Goal: Task Accomplishment & Management: Manage account settings

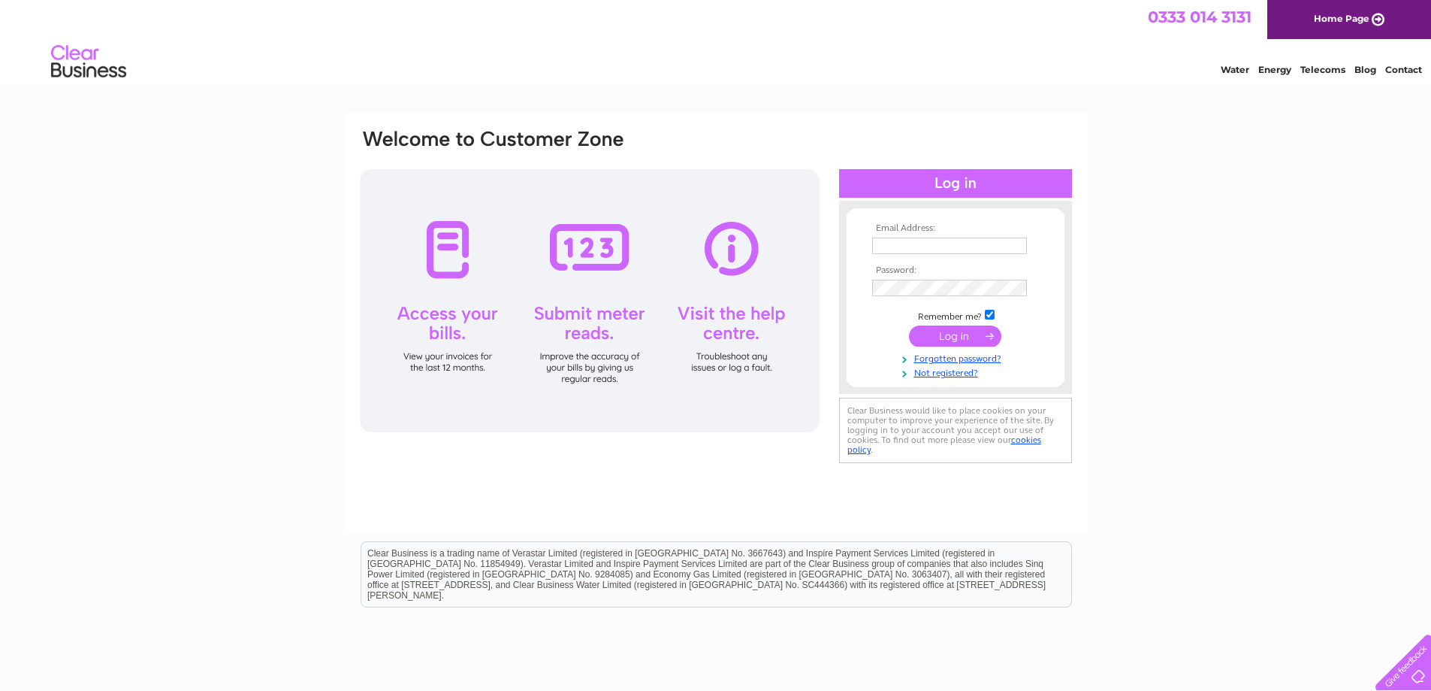
type input "[EMAIL_ADDRESS][DOMAIN_NAME]"
click at [749, 283] on div "Email Address: [EMAIL_ADDRESS][DOMAIN_NAME] Password:" at bounding box center [715, 298] width 715 height 340
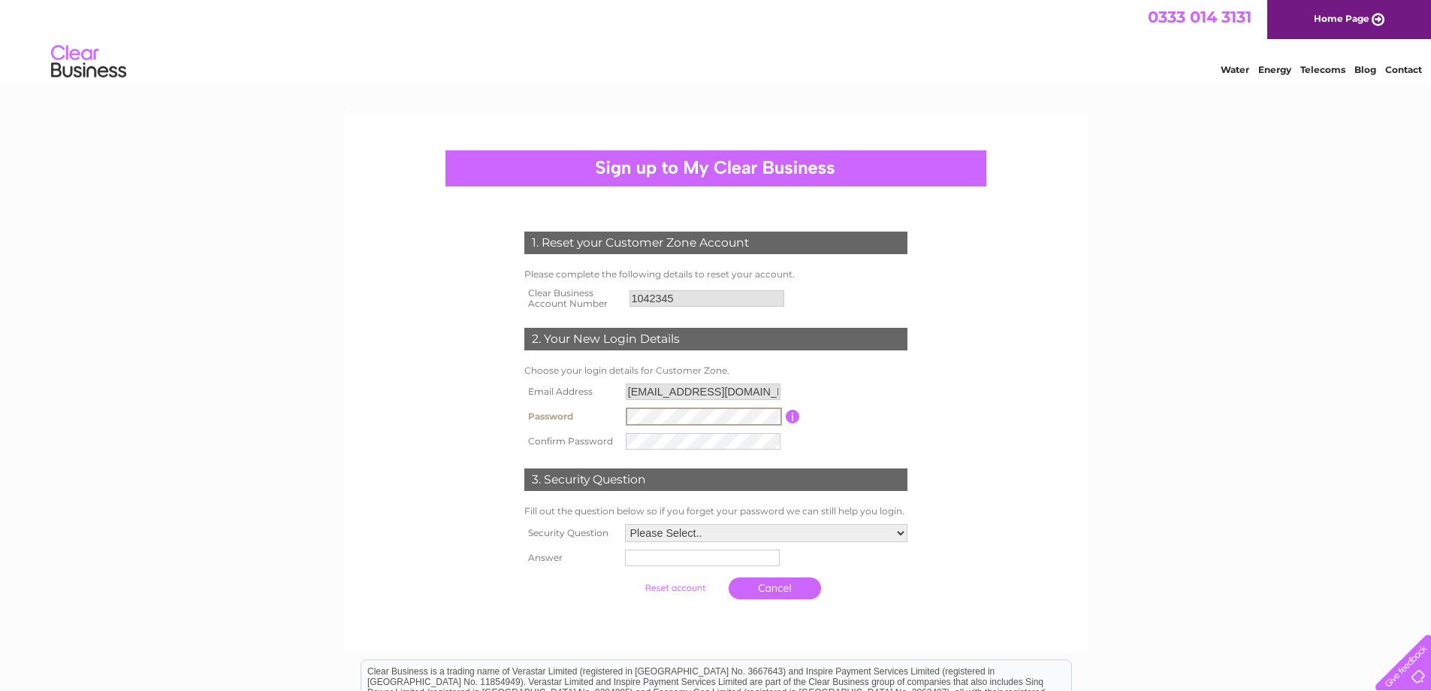
click at [573, 417] on tr "Password Password must be at least 6 characters long" at bounding box center [716, 416] width 391 height 26
click at [898, 533] on select "Please Select.. In what town or city was your first job? In what town or city d…" at bounding box center [766, 533] width 283 height 18
select select "1"
click at [624, 523] on select "Please Select.. In what town or city was your first job? In what town or city d…" at bounding box center [766, 532] width 284 height 20
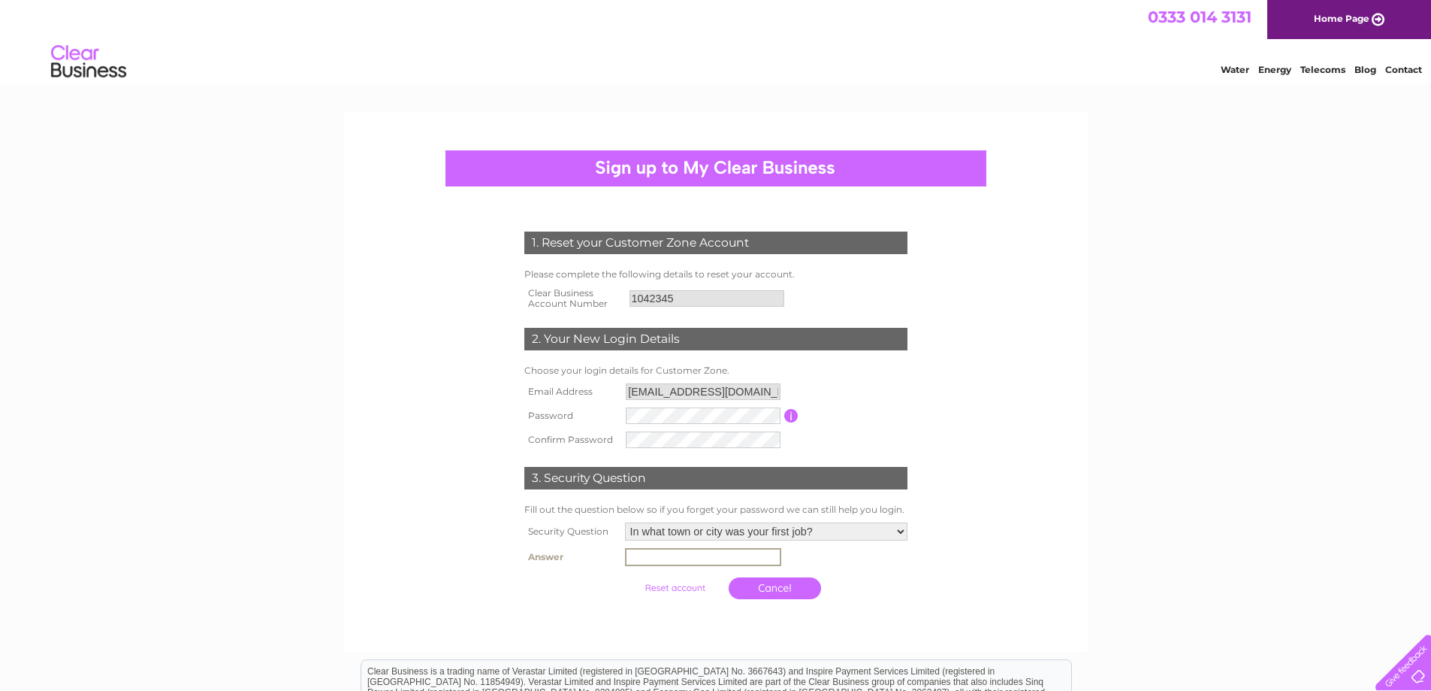
click at [667, 555] on input "text" at bounding box center [703, 557] width 156 height 18
type input "Goring"
click at [663, 583] on input "submit" at bounding box center [675, 586] width 92 height 21
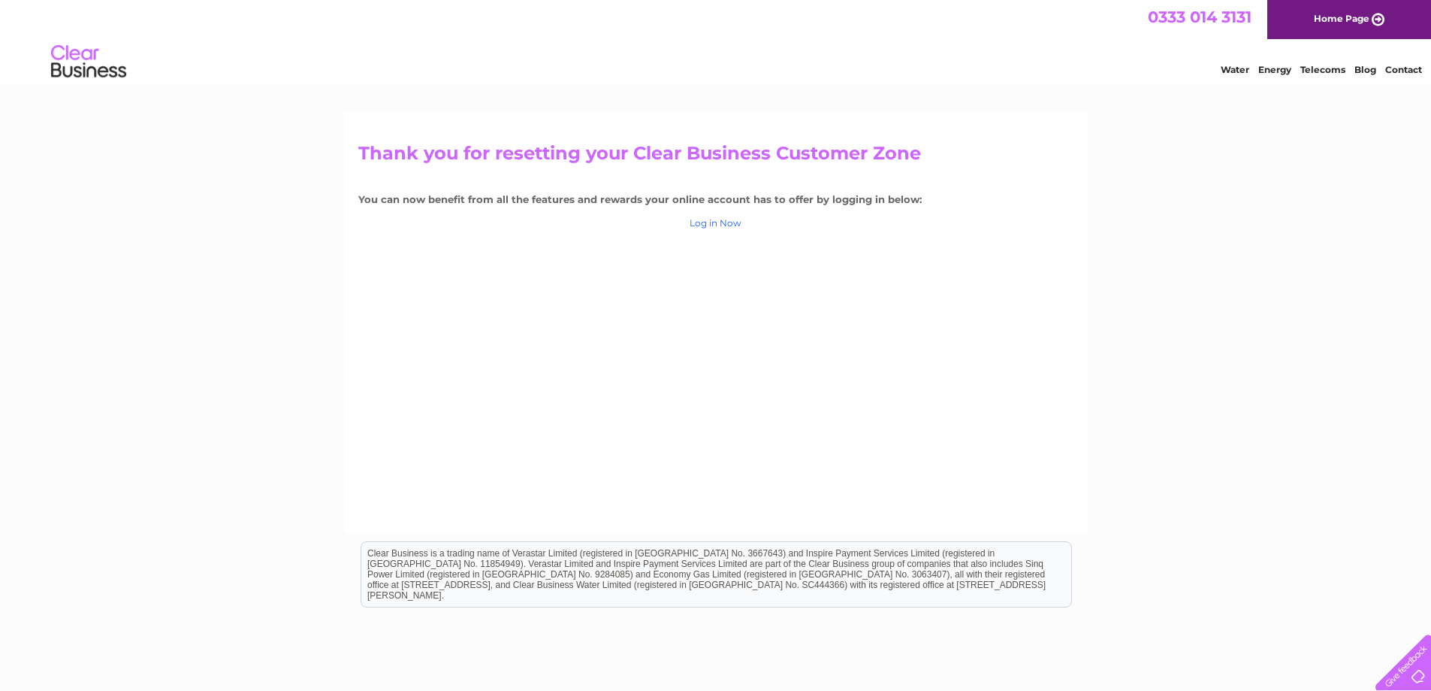
click at [712, 218] on link "Log in Now" at bounding box center [716, 222] width 52 height 11
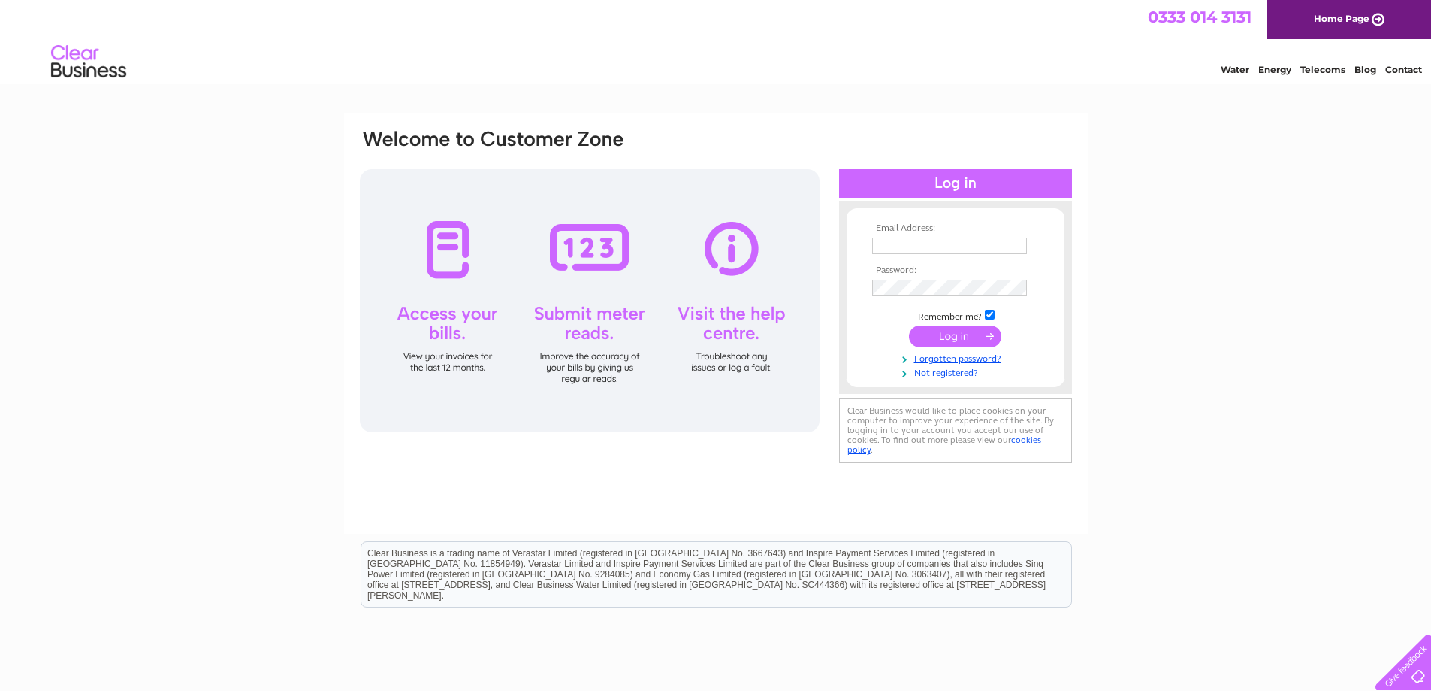
type input "[EMAIL_ADDRESS][DOMAIN_NAME]"
click at [862, 287] on form "Email Address: [EMAIL_ADDRESS][DOMAIN_NAME] Password:" at bounding box center [956, 301] width 218 height 156
click at [888, 323] on td at bounding box center [956, 337] width 174 height 29
click at [952, 330] on input "submit" at bounding box center [955, 335] width 92 height 21
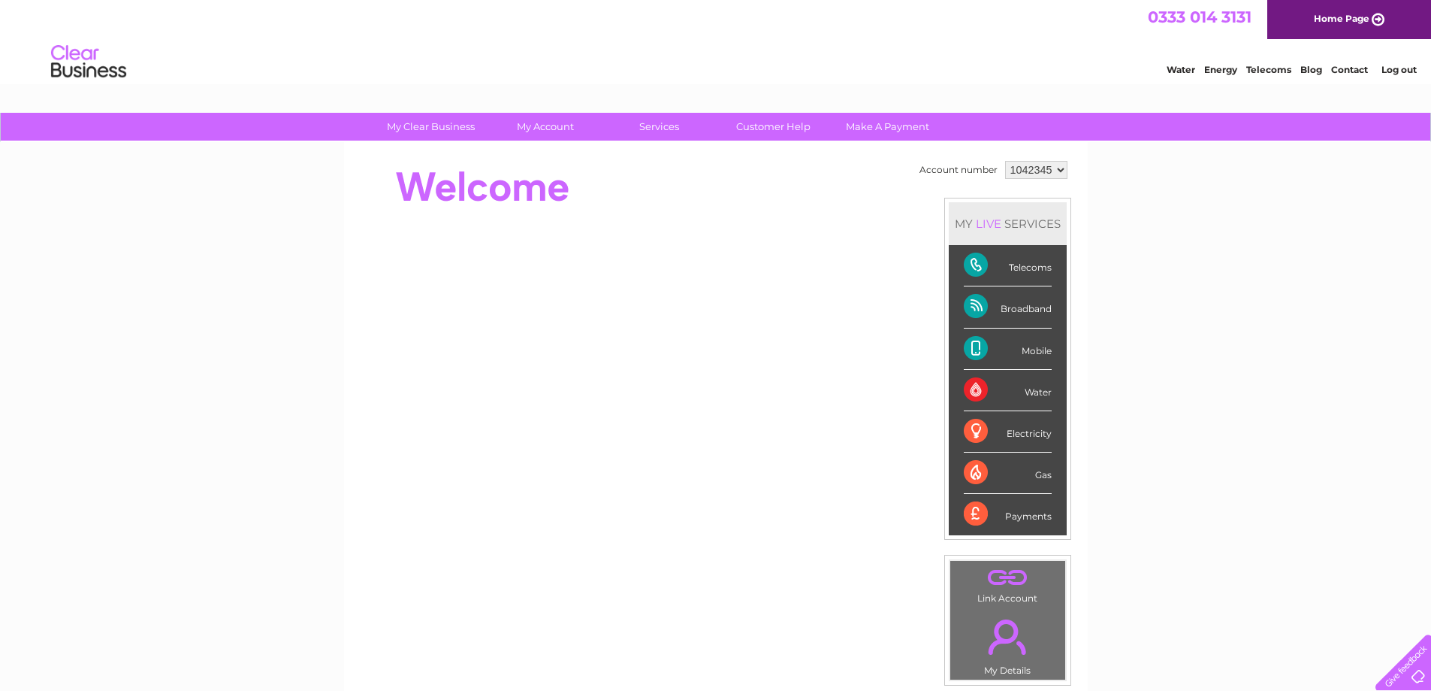
click at [1059, 174] on select "1042345" at bounding box center [1036, 170] width 62 height 18
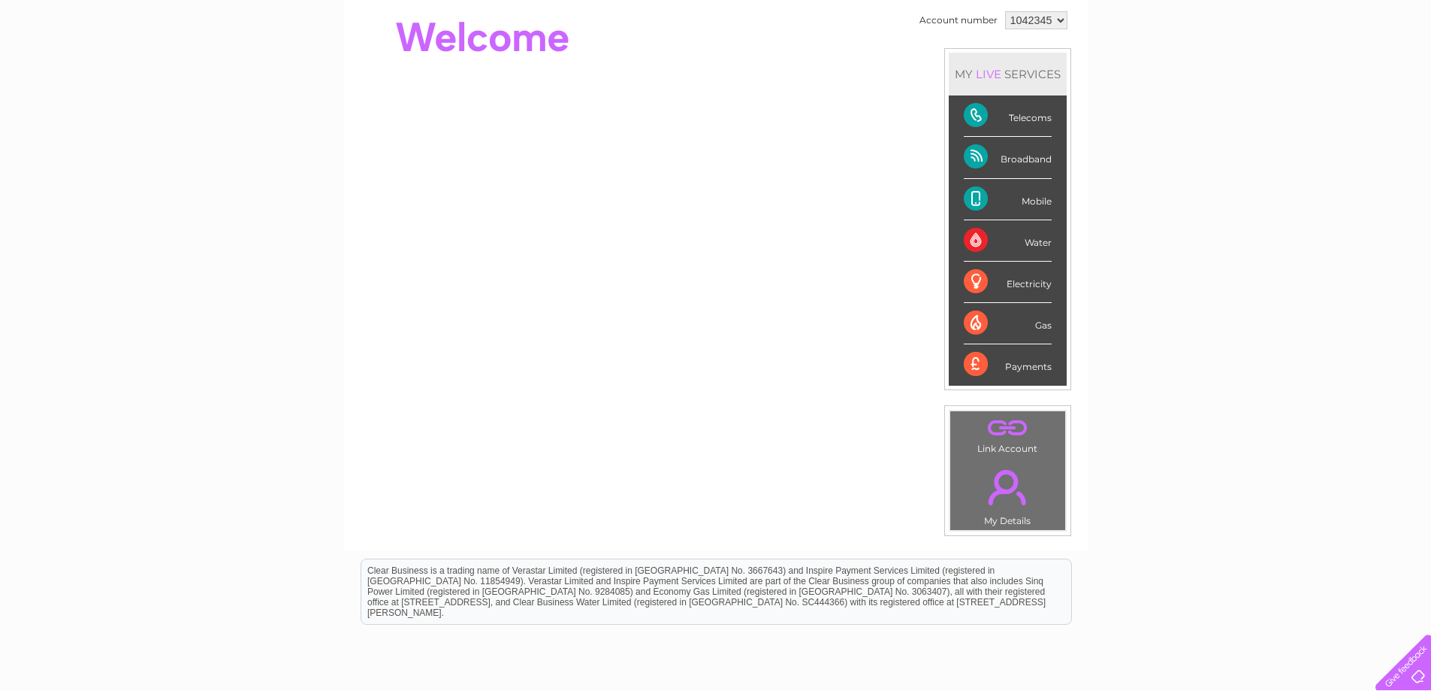
scroll to position [150, 0]
click at [1008, 510] on link "." at bounding box center [1007, 486] width 107 height 53
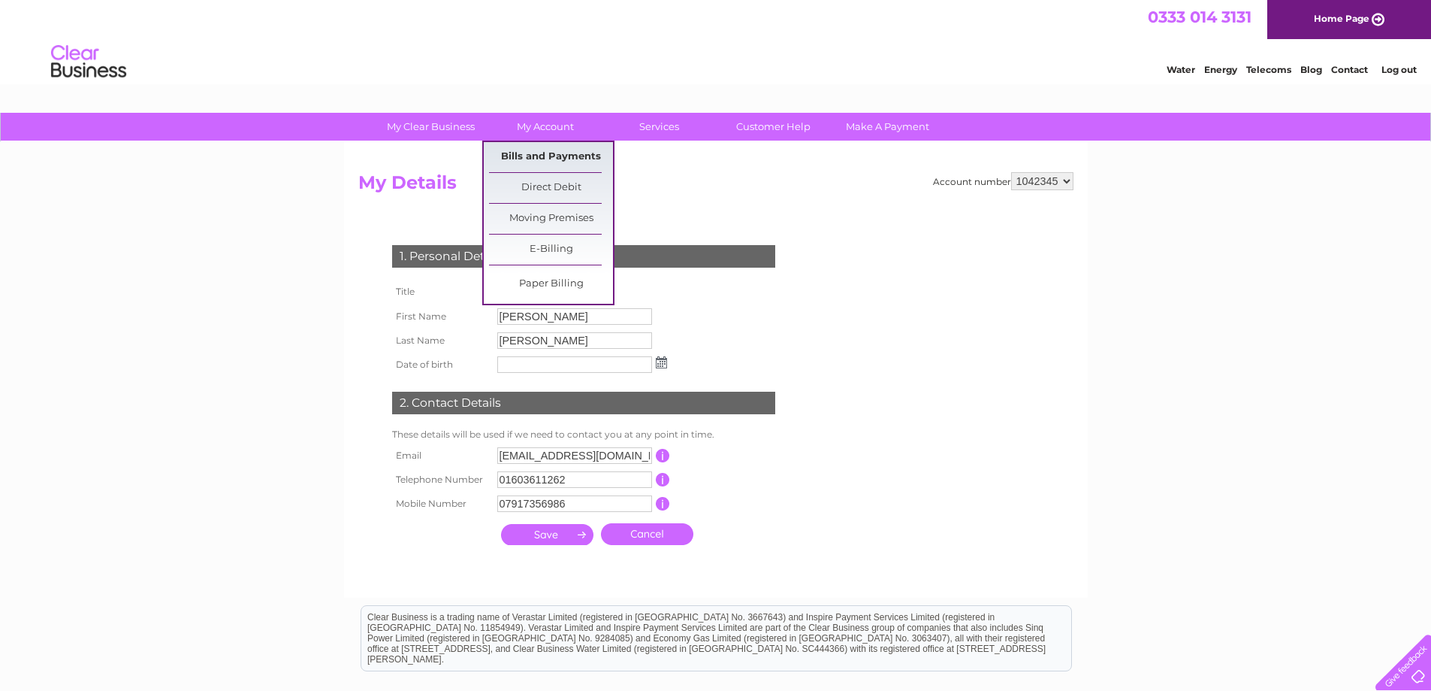
click at [552, 155] on link "Bills and Payments" at bounding box center [551, 157] width 124 height 30
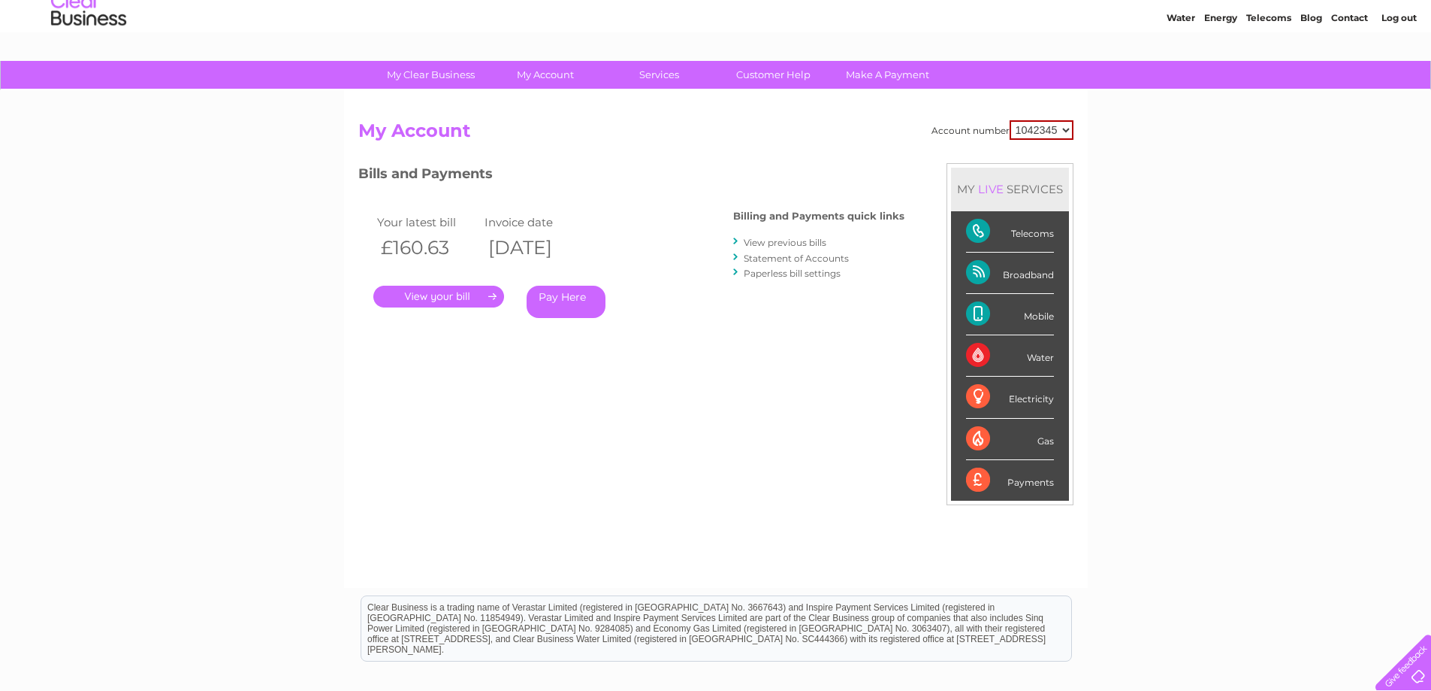
scroll to position [75, 0]
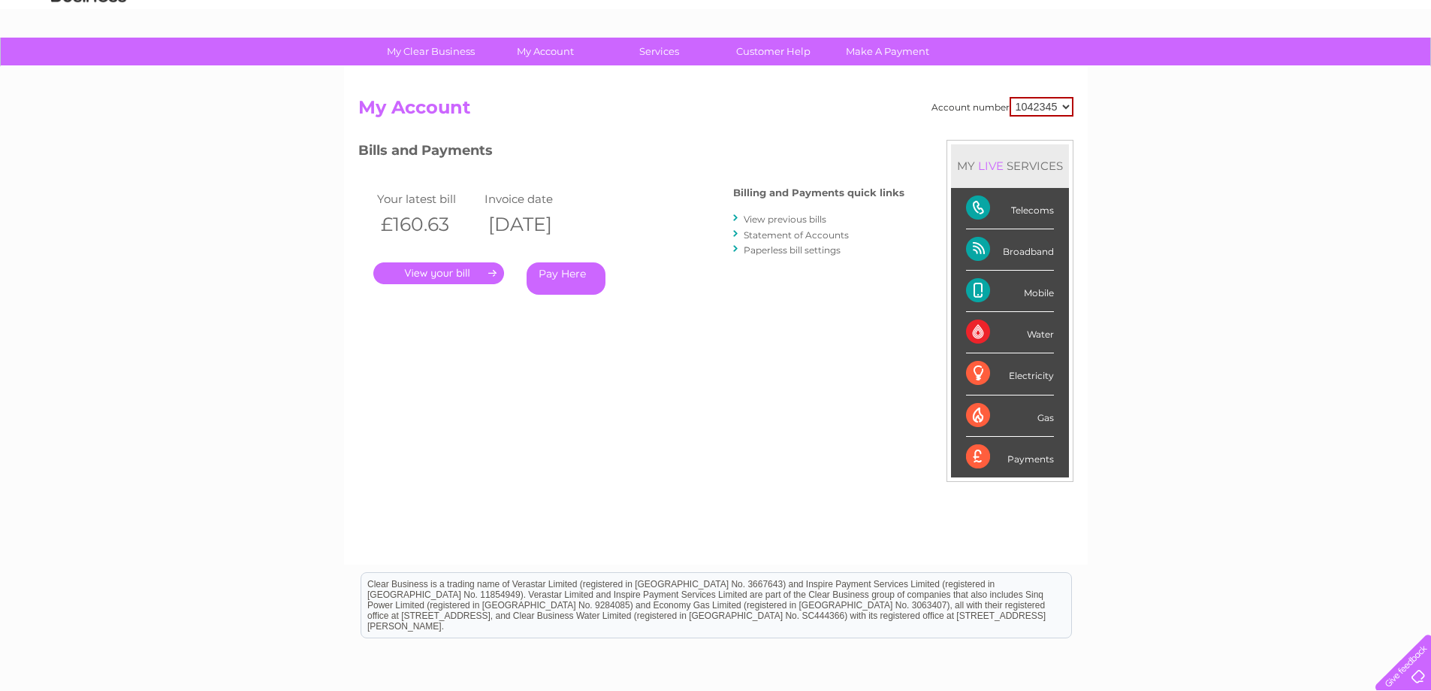
click at [456, 273] on link "." at bounding box center [438, 273] width 131 height 22
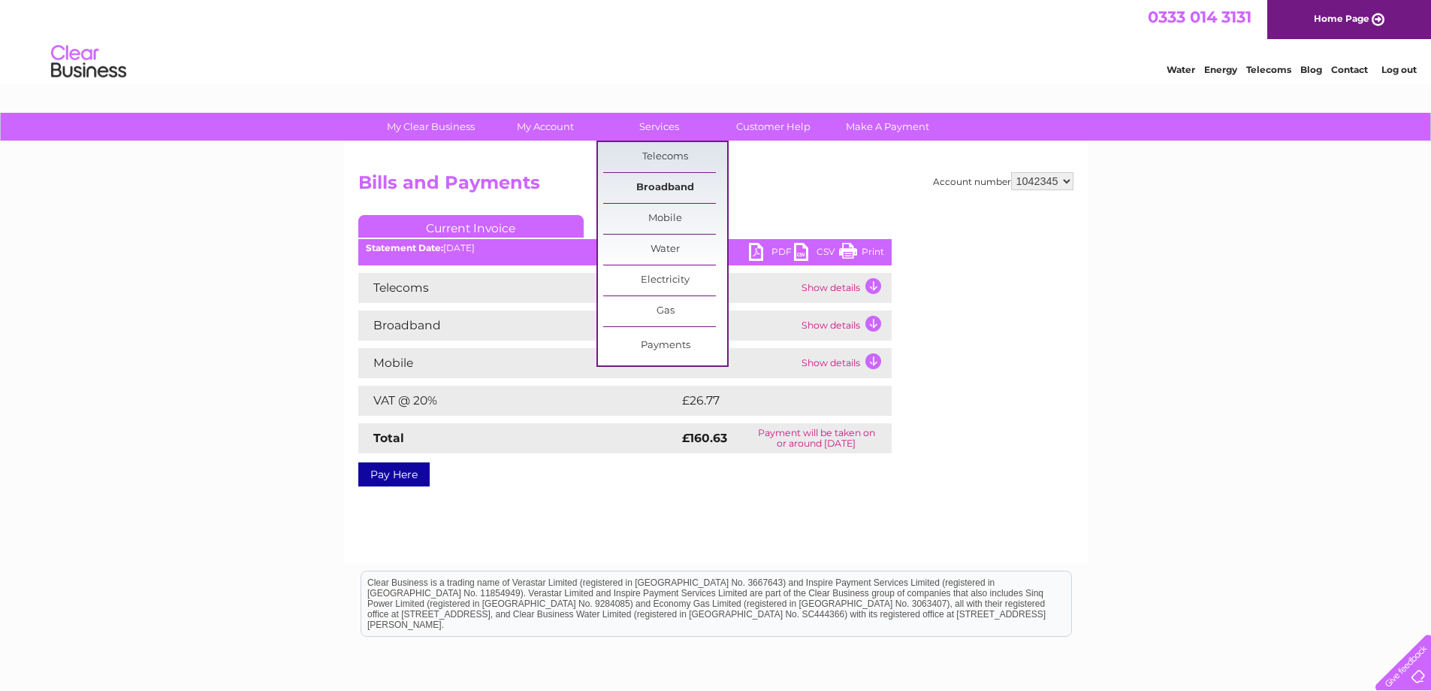
click at [661, 182] on link "Broadband" at bounding box center [665, 188] width 124 height 30
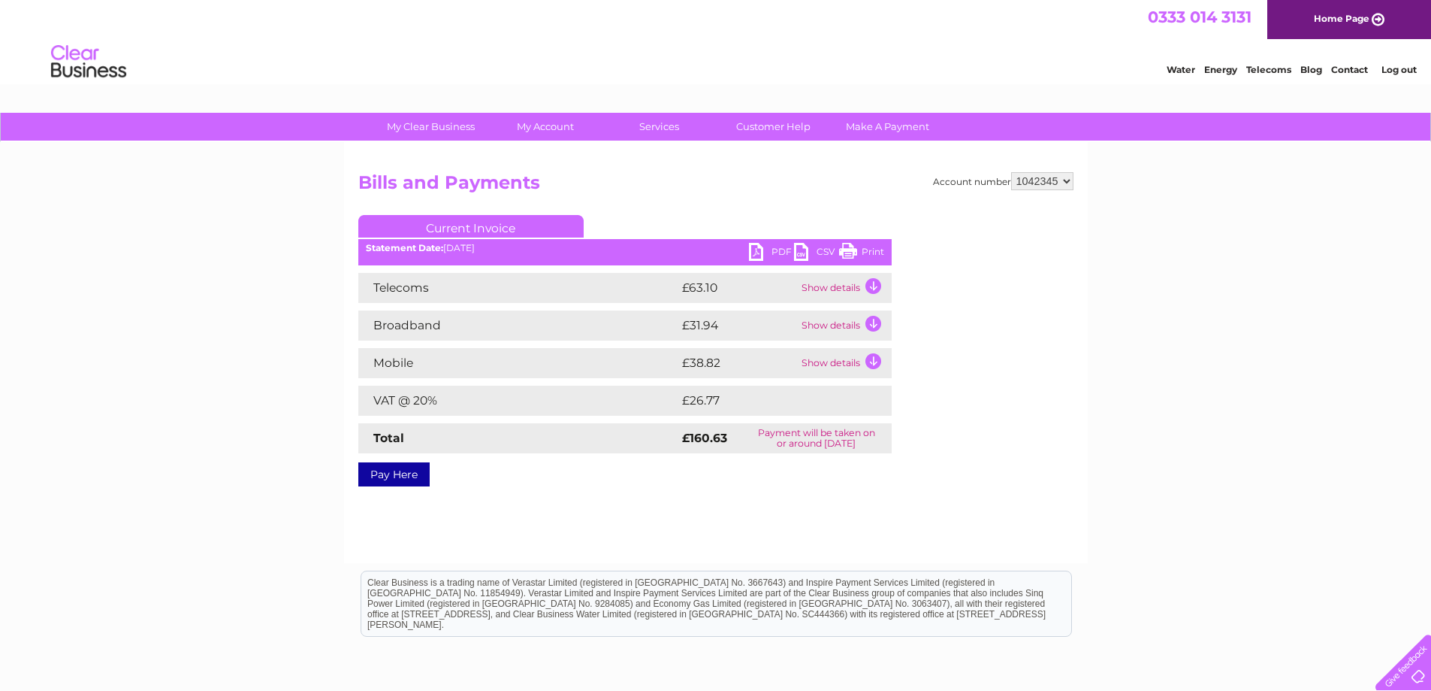
click at [869, 284] on td "Show details" at bounding box center [845, 288] width 94 height 30
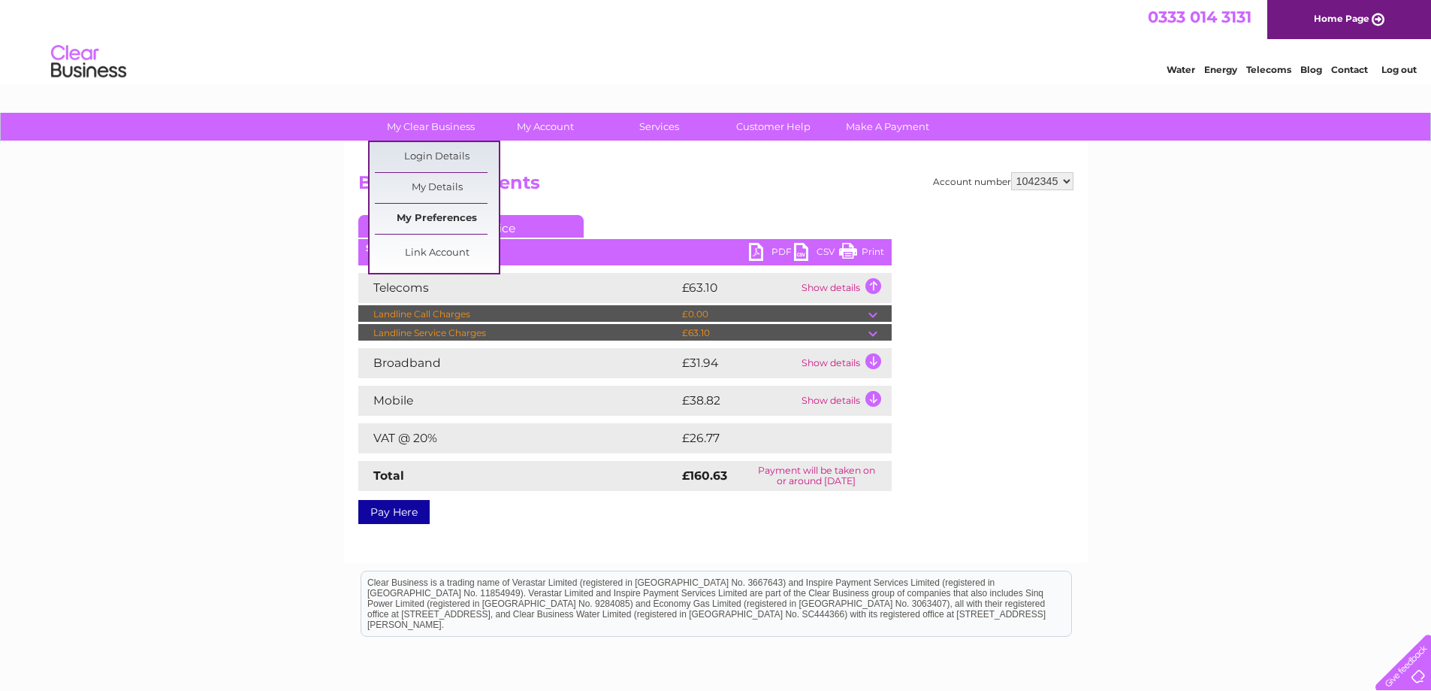
click at [417, 210] on link "My Preferences" at bounding box center [437, 219] width 124 height 30
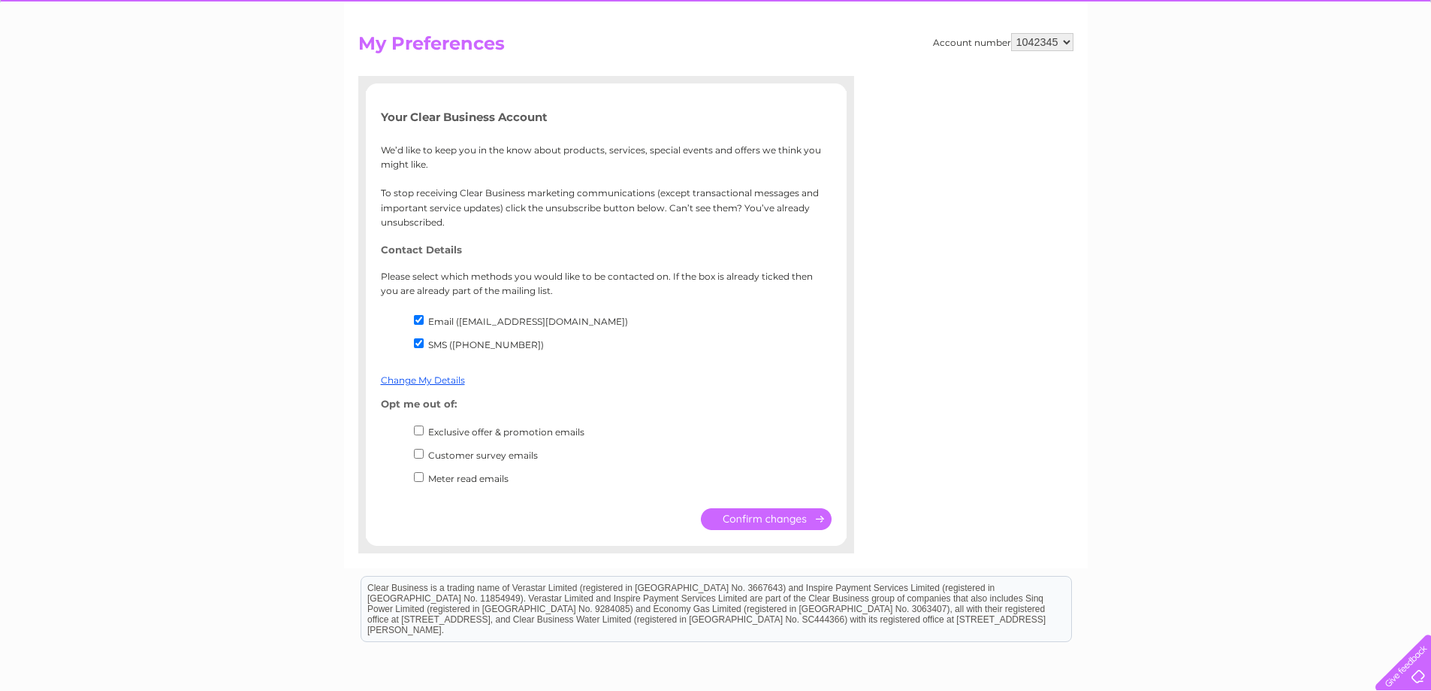
scroll to position [150, 0]
